Goal: Task Accomplishment & Management: Use online tool/utility

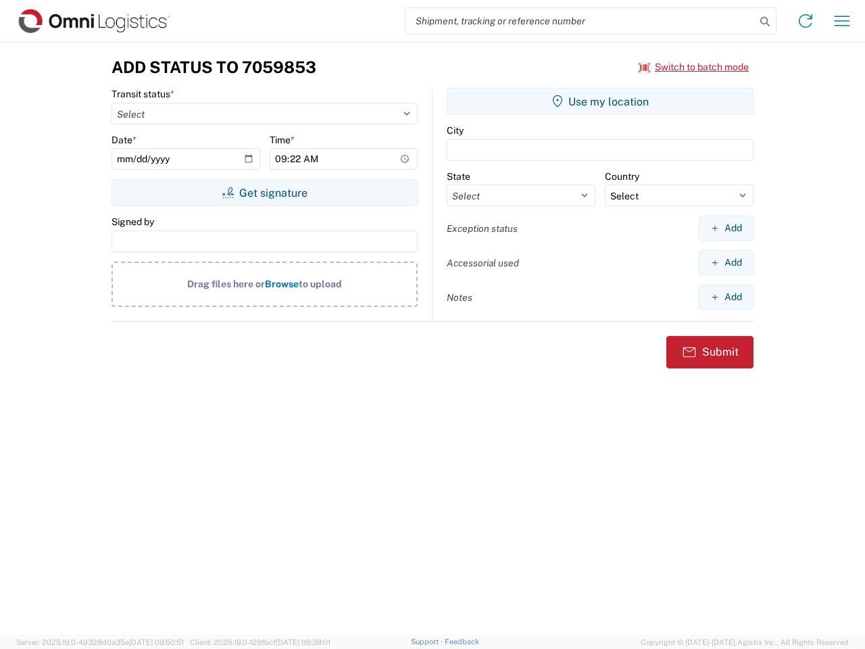
click at [581, 21] on input "search" at bounding box center [581, 21] width 350 height 26
click at [765, 22] on icon at bounding box center [765, 21] width 19 height 19
click at [806, 21] on icon at bounding box center [806, 21] width 22 height 22
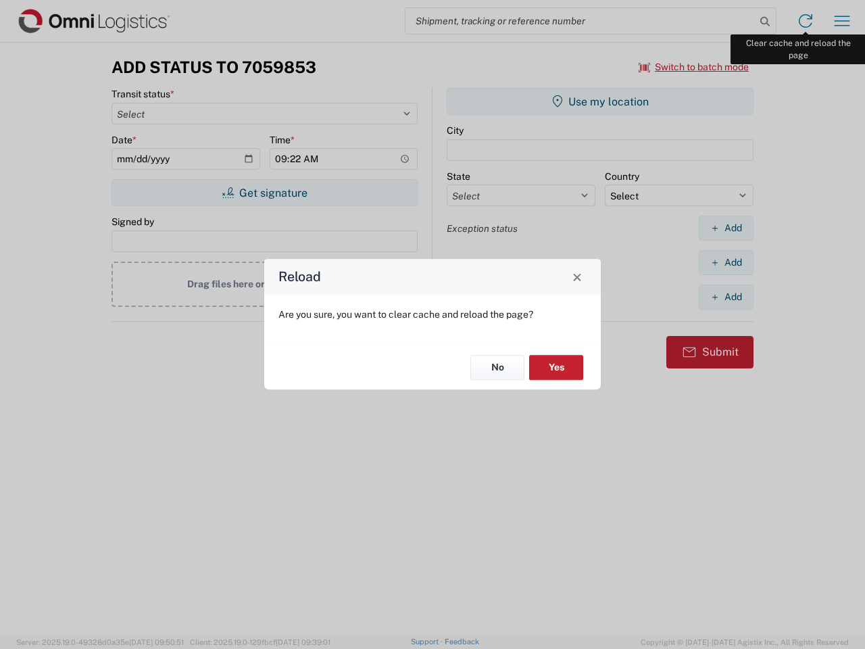
click at [842, 21] on div "Reload Are you sure, you want to clear cache and reload the page? No Yes" at bounding box center [432, 324] width 865 height 649
click at [694, 67] on div "Reload Are you sure, you want to clear cache and reload the page? No Yes" at bounding box center [432, 324] width 865 height 649
click at [264, 193] on div "Reload Are you sure, you want to clear cache and reload the page? No Yes" at bounding box center [432, 324] width 865 height 649
click at [600, 101] on div "Reload Are you sure, you want to clear cache and reload the page? No Yes" at bounding box center [432, 324] width 865 height 649
click at [726, 228] on div "Reload Are you sure, you want to clear cache and reload the page? No Yes" at bounding box center [432, 324] width 865 height 649
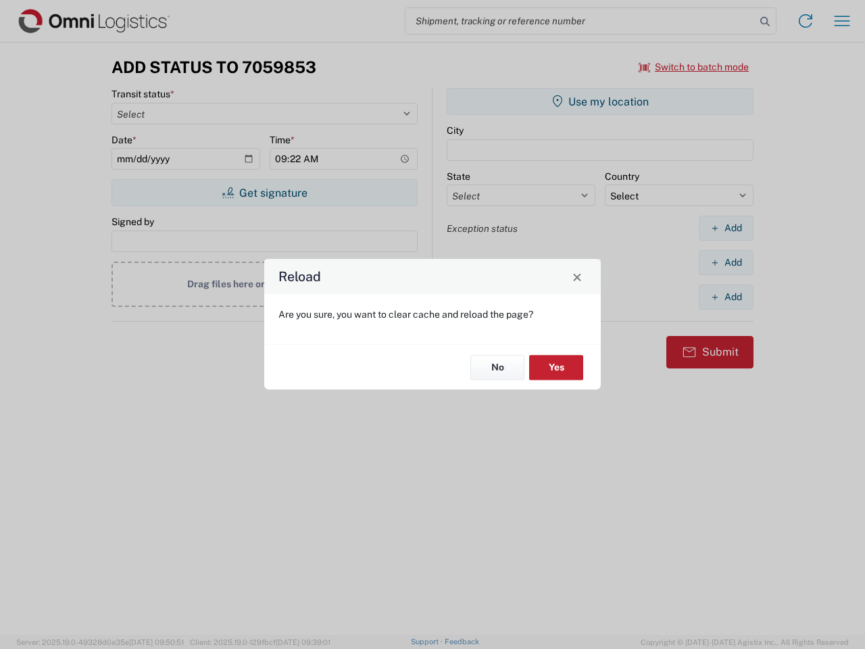
click at [726, 262] on div "Reload Are you sure, you want to clear cache and reload the page? No Yes" at bounding box center [432, 324] width 865 height 649
click at [726, 297] on div "Reload Are you sure, you want to clear cache and reload the page? No Yes" at bounding box center [432, 324] width 865 height 649
